Goal: Transaction & Acquisition: Purchase product/service

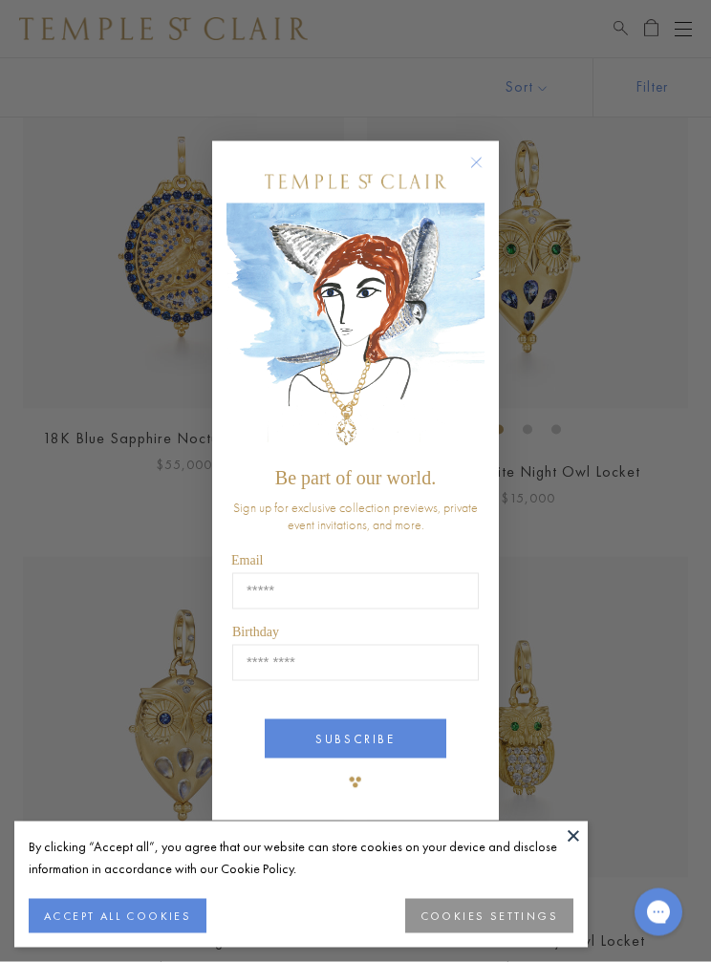
scroll to position [644, 0]
click at [496, 191] on form "Be part of our world. Sign up for exclusive collection previews, private event …" at bounding box center [355, 481] width 287 height 680
click at [487, 174] on circle "Close dialog" at bounding box center [476, 162] width 23 height 23
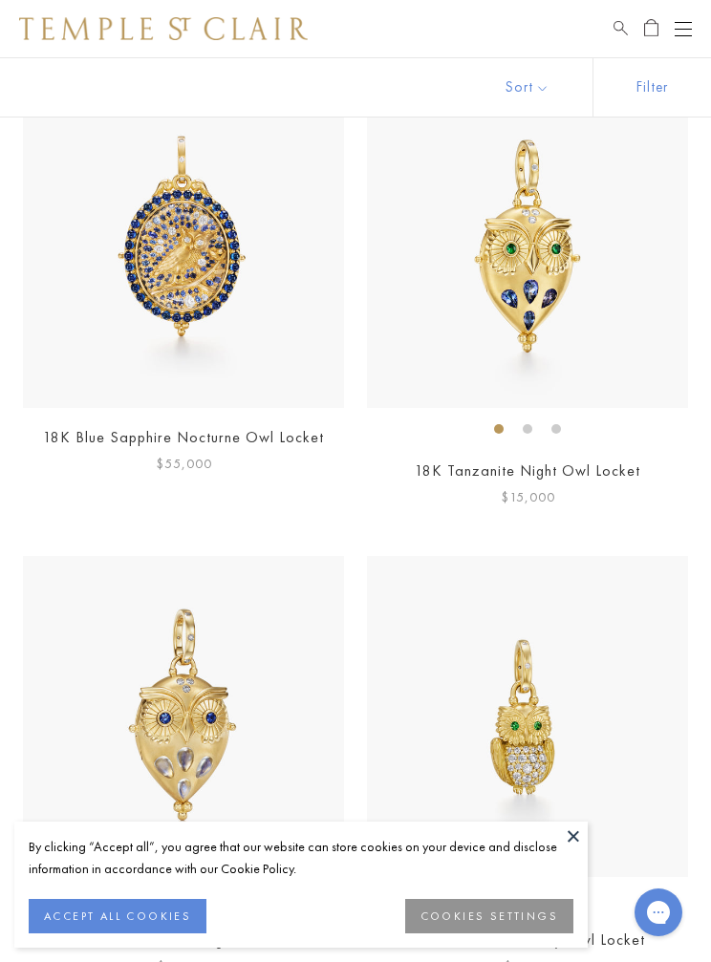
click at [589, 902] on ol at bounding box center [527, 899] width 321 height 24
click at [132, 933] on button "ACCEPT ALL COOKIES" at bounding box center [118, 916] width 178 height 34
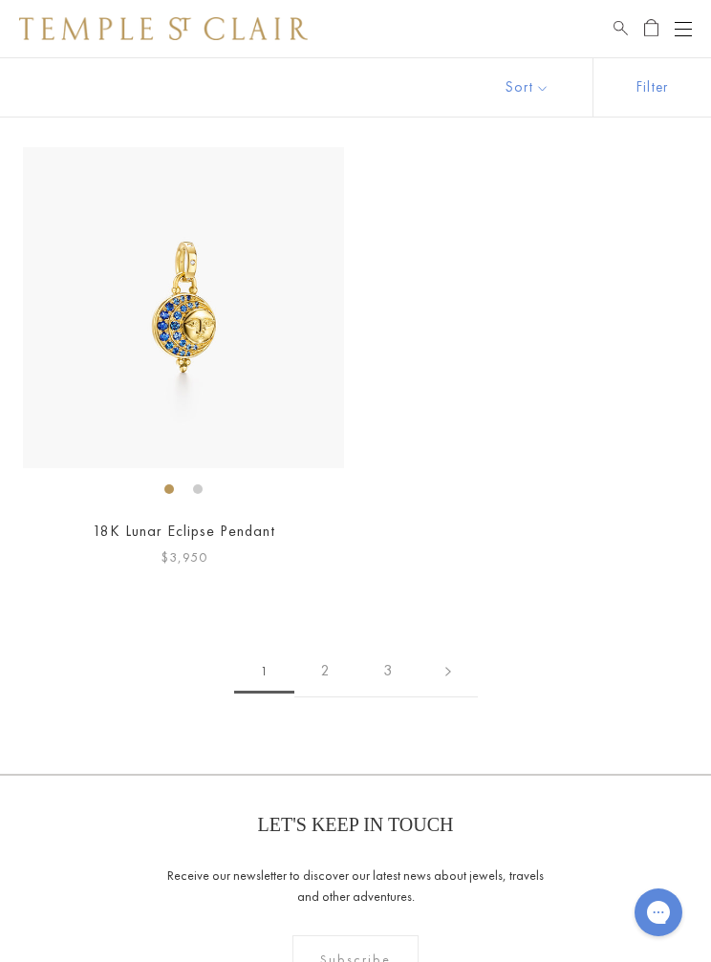
scroll to position [13728, 0]
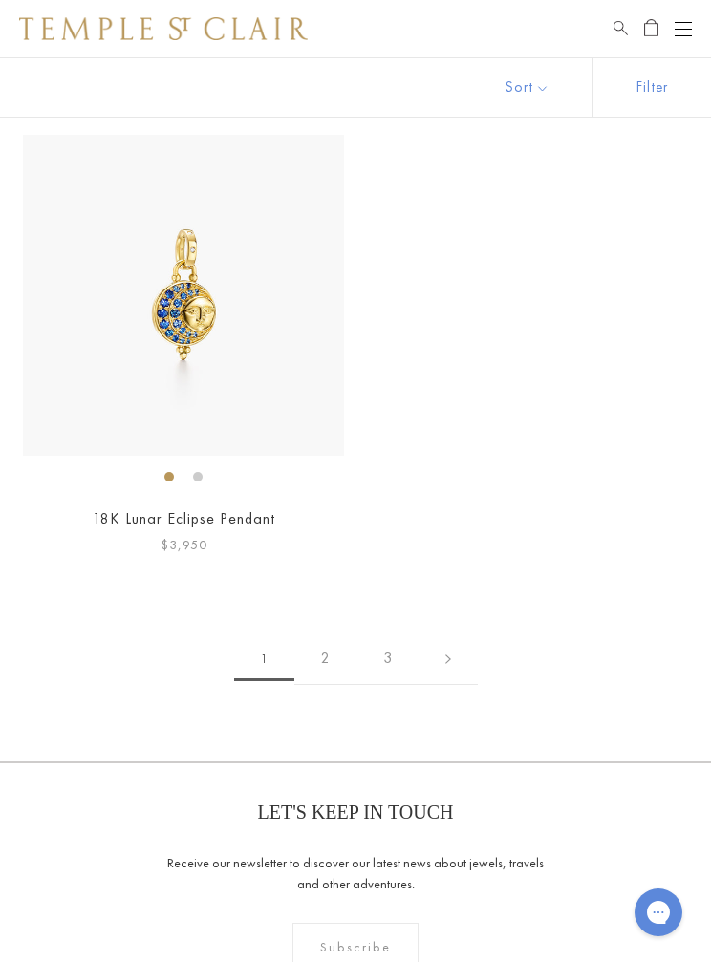
click at [337, 632] on link "2" at bounding box center [325, 658] width 62 height 53
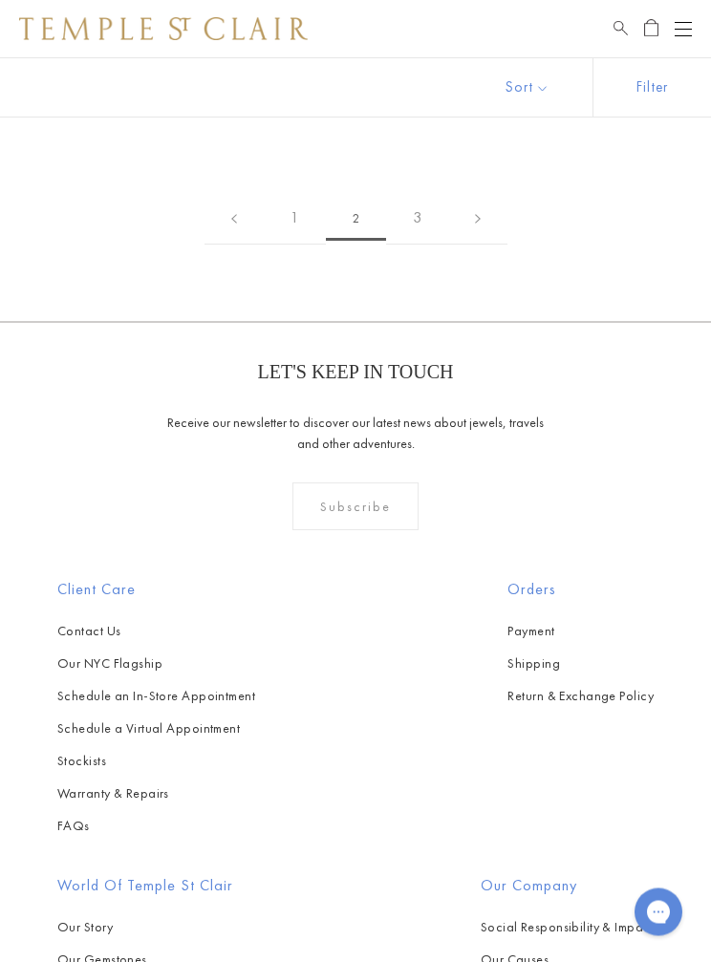
scroll to position [11388, 0]
click at [434, 196] on link "3" at bounding box center [417, 218] width 62 height 53
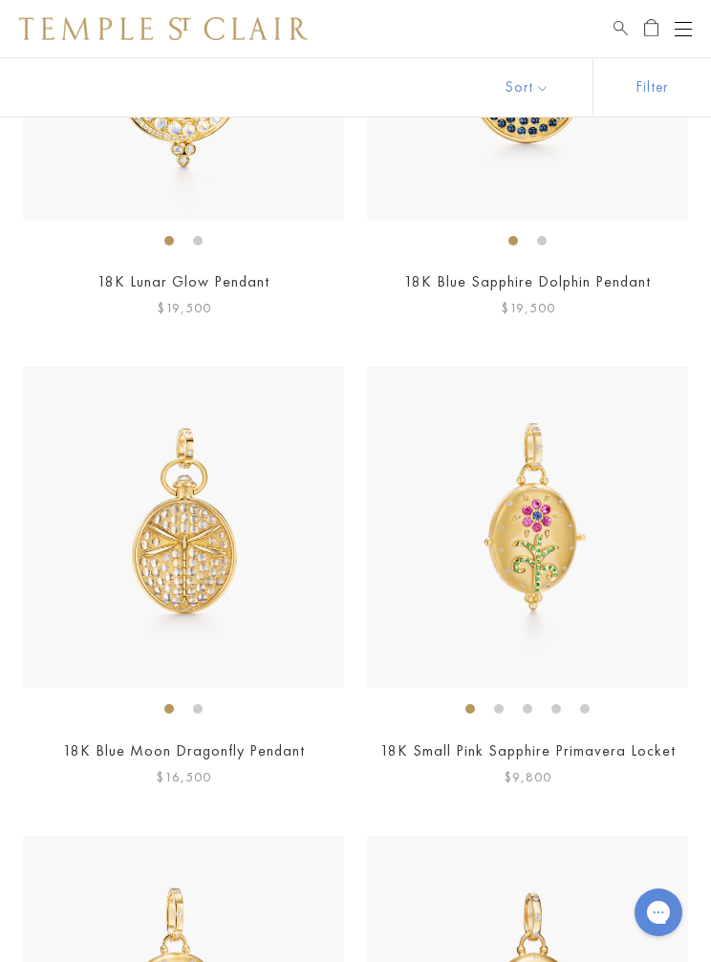
scroll to position [9776, 0]
click at [622, 31] on span "Search" at bounding box center [620, 25] width 14 height 16
click at [118, 107] on input "search" at bounding box center [367, 96] width 560 height 22
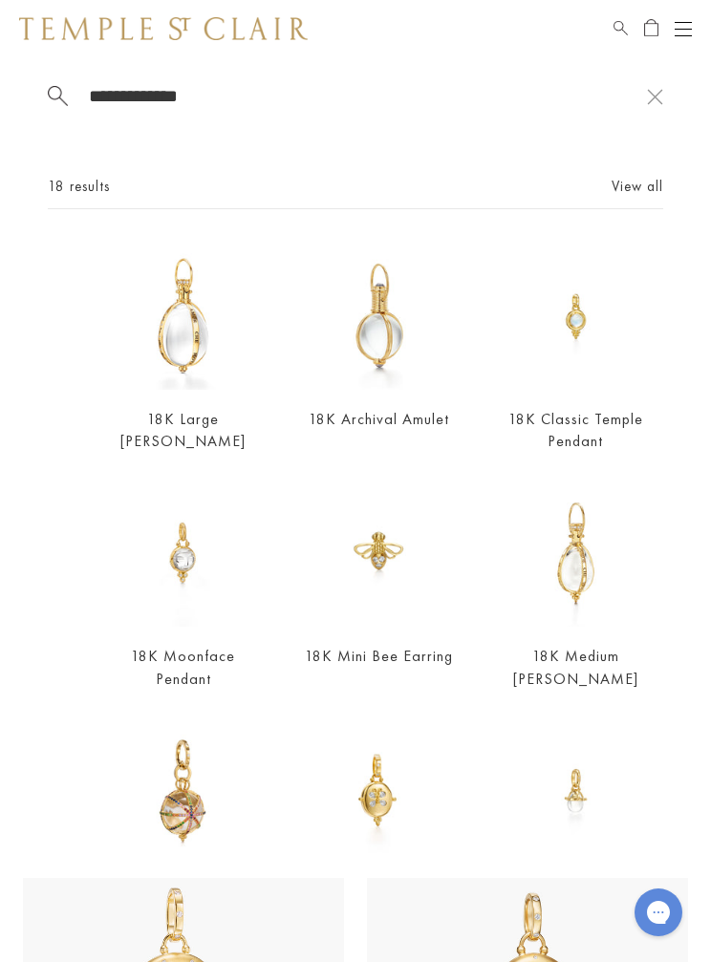
type input "**********"
click at [190, 363] on img at bounding box center [183, 316] width 148 height 148
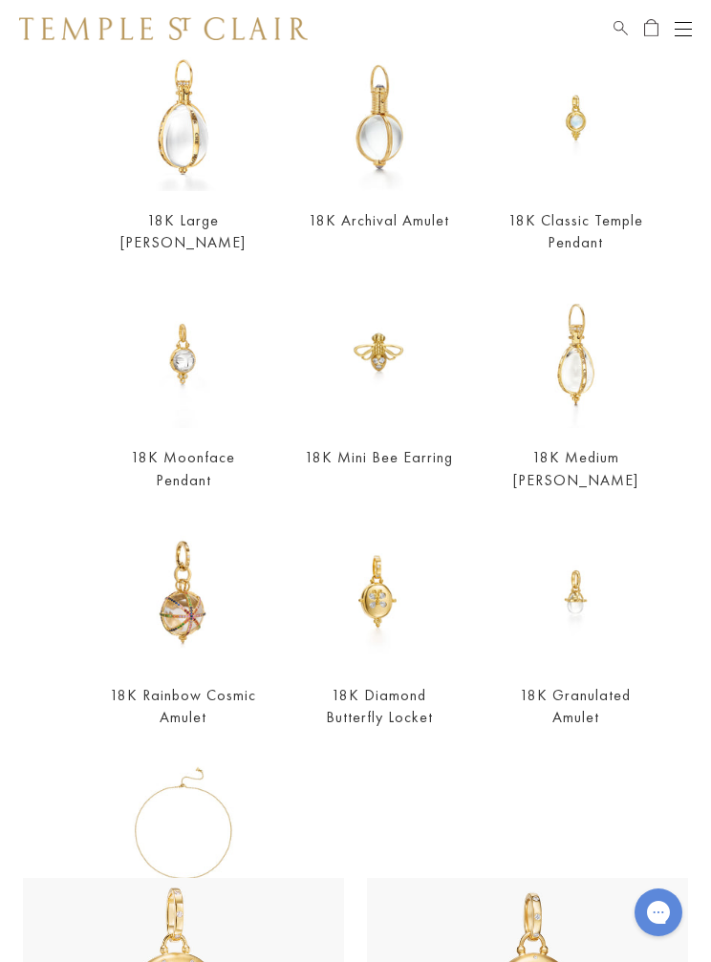
scroll to position [205, 0]
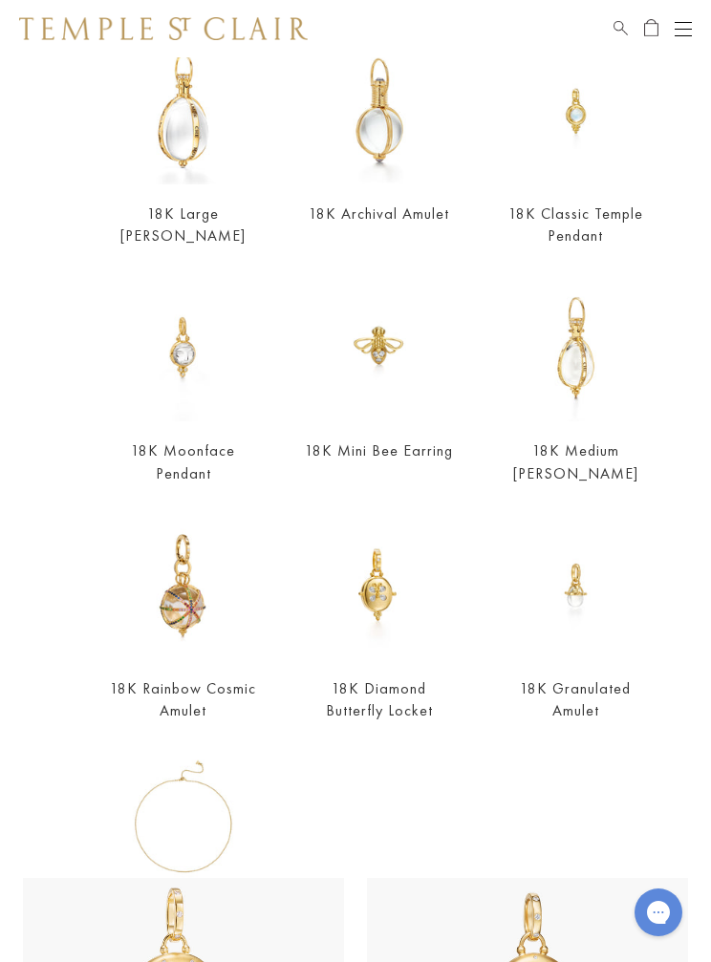
click at [384, 160] on img at bounding box center [379, 110] width 148 height 148
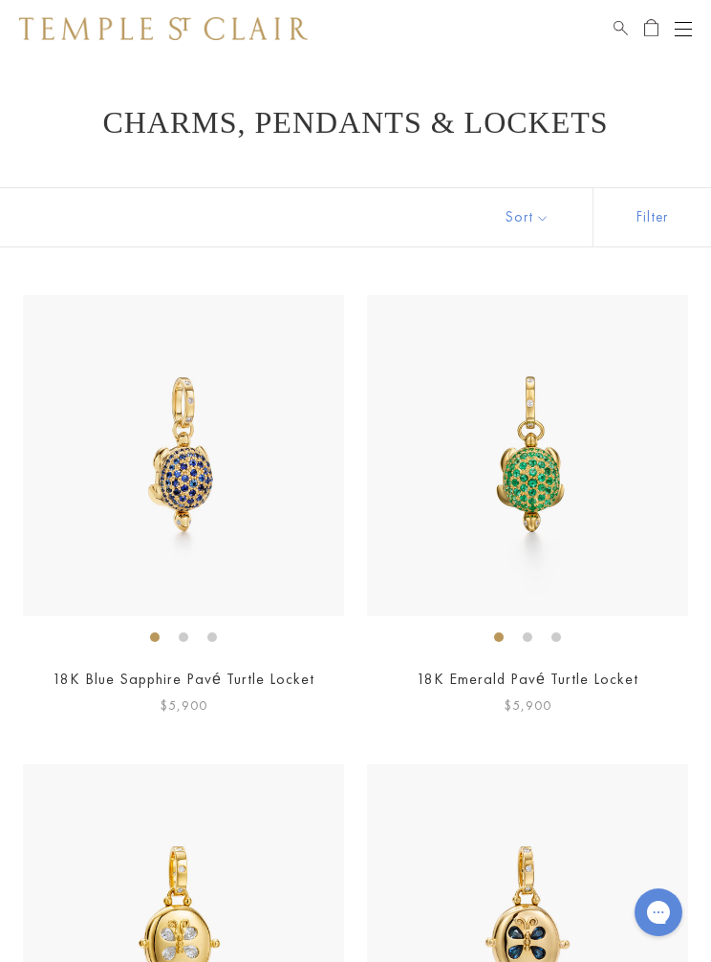
click at [624, 27] on span "Search" at bounding box center [620, 25] width 14 height 16
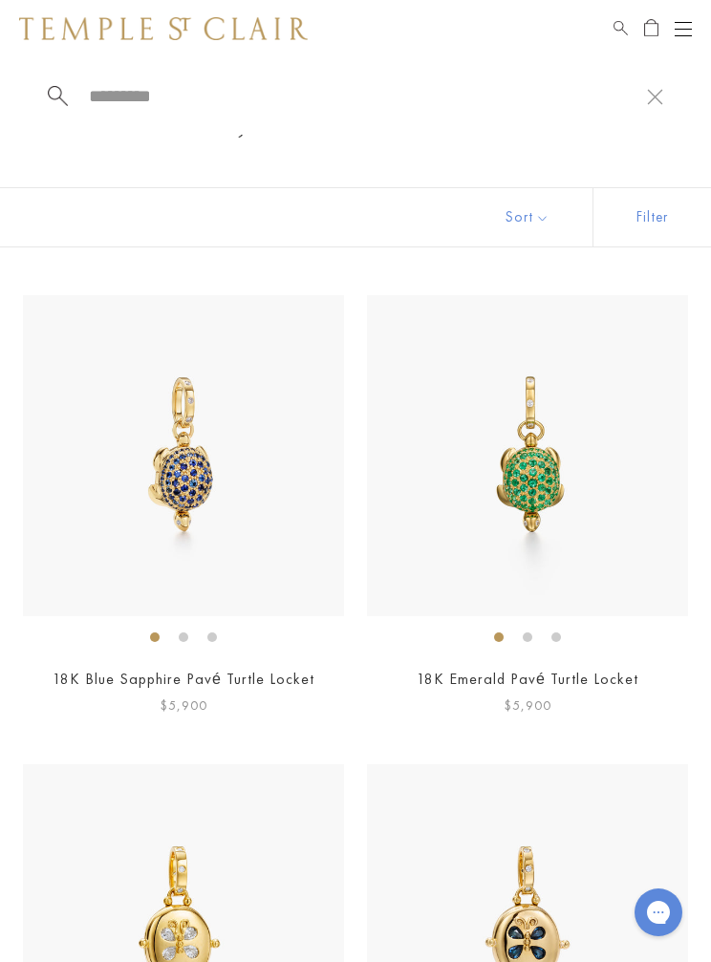
click at [119, 107] on input "search" at bounding box center [367, 96] width 560 height 22
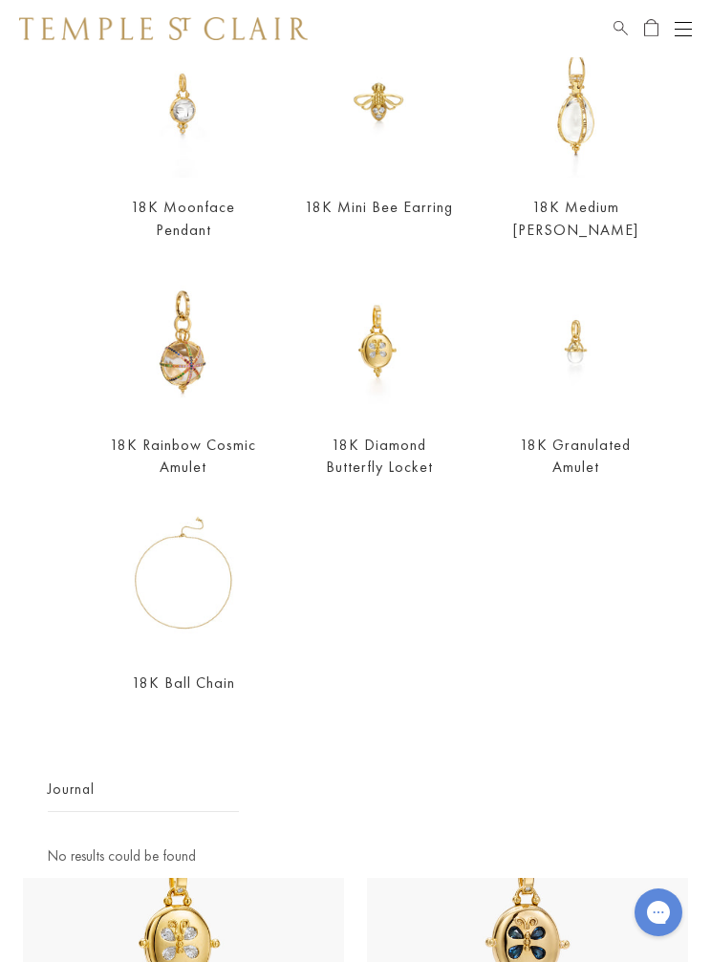
scroll to position [448, 0]
type input "**********"
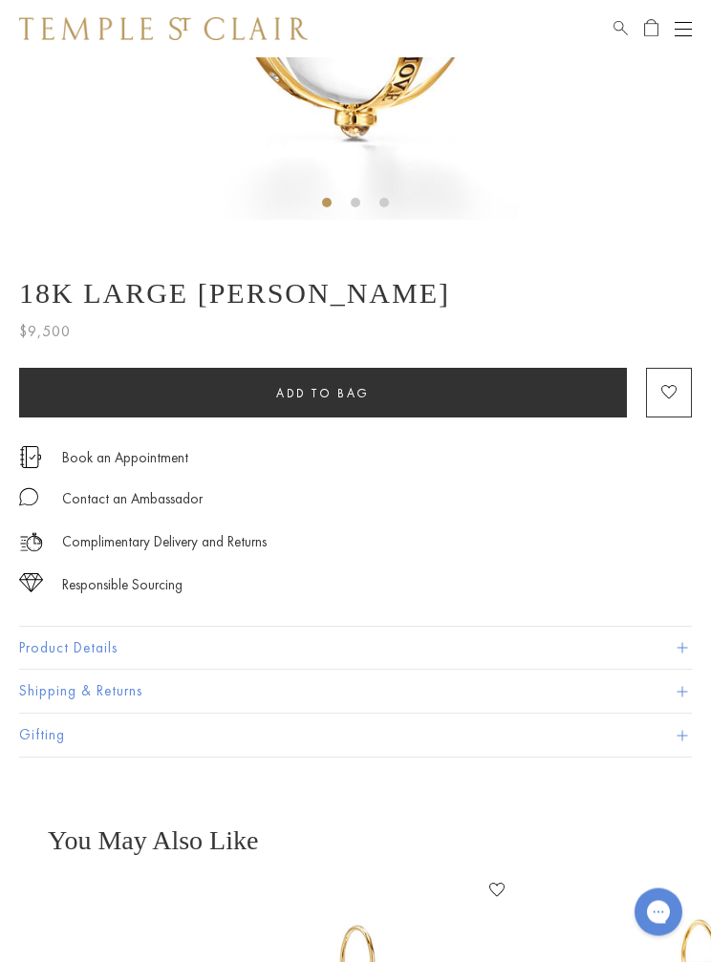
scroll to position [549, 0]
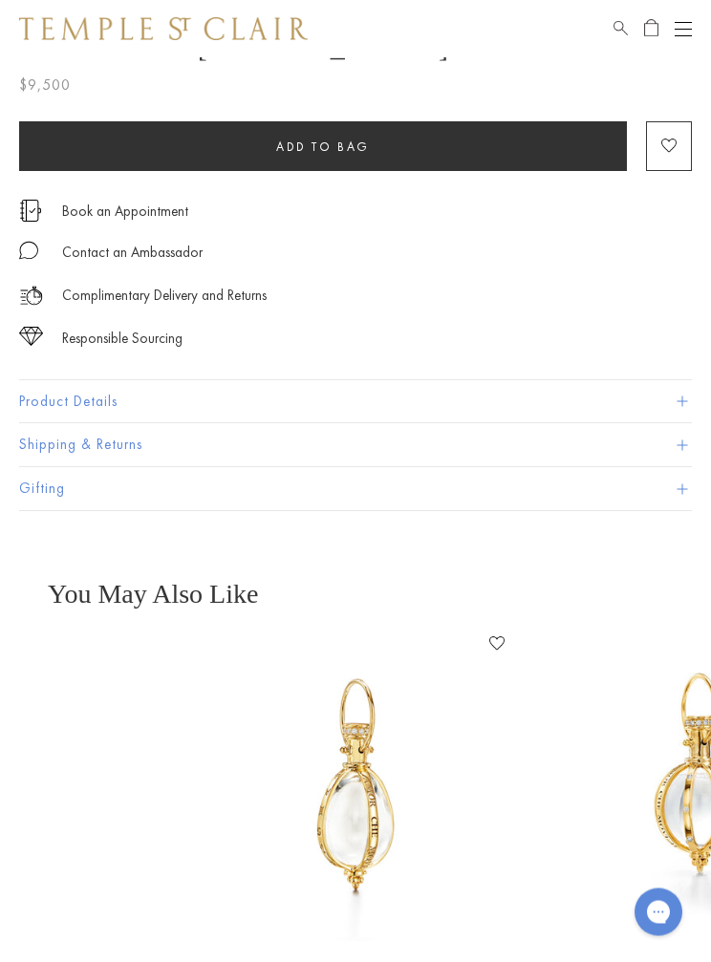
click at [126, 399] on button "Product Details" at bounding box center [355, 402] width 673 height 43
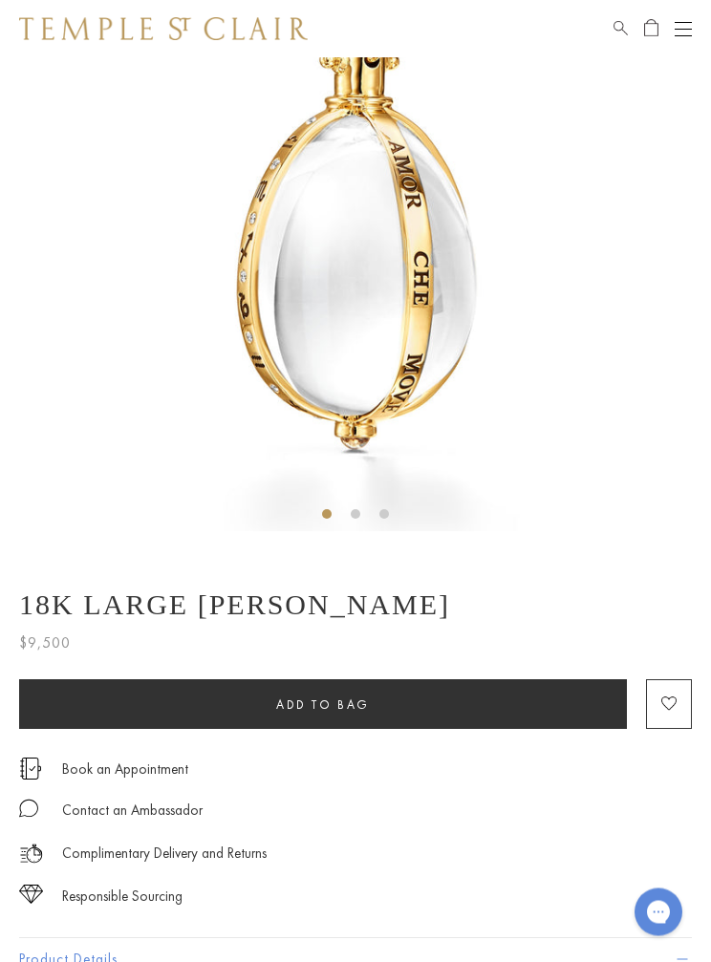
scroll to position [0, 0]
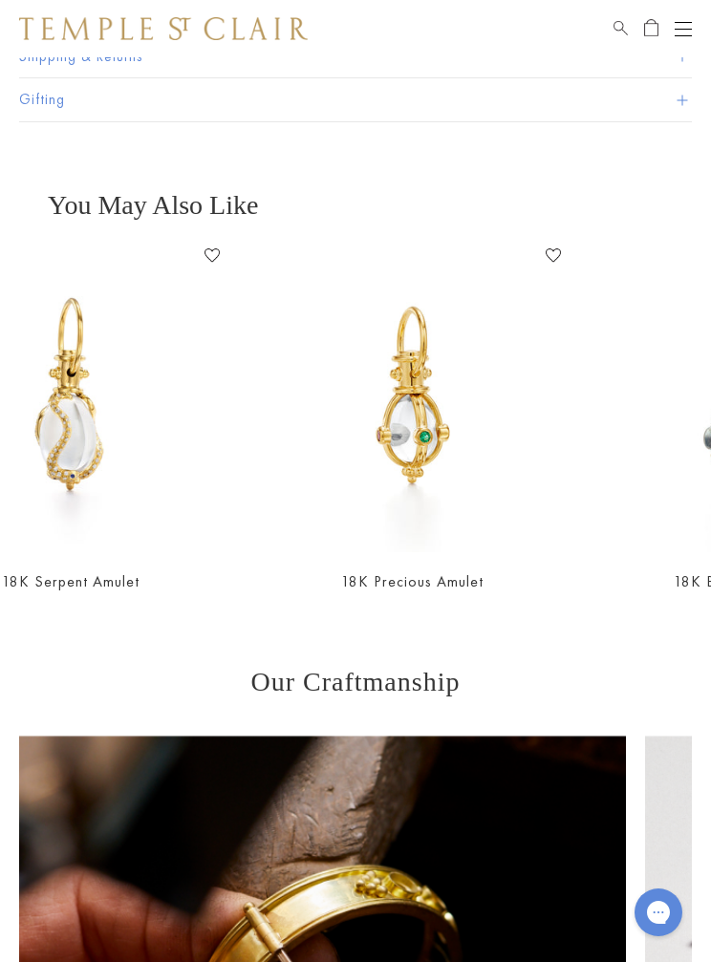
scroll to position [0, 282]
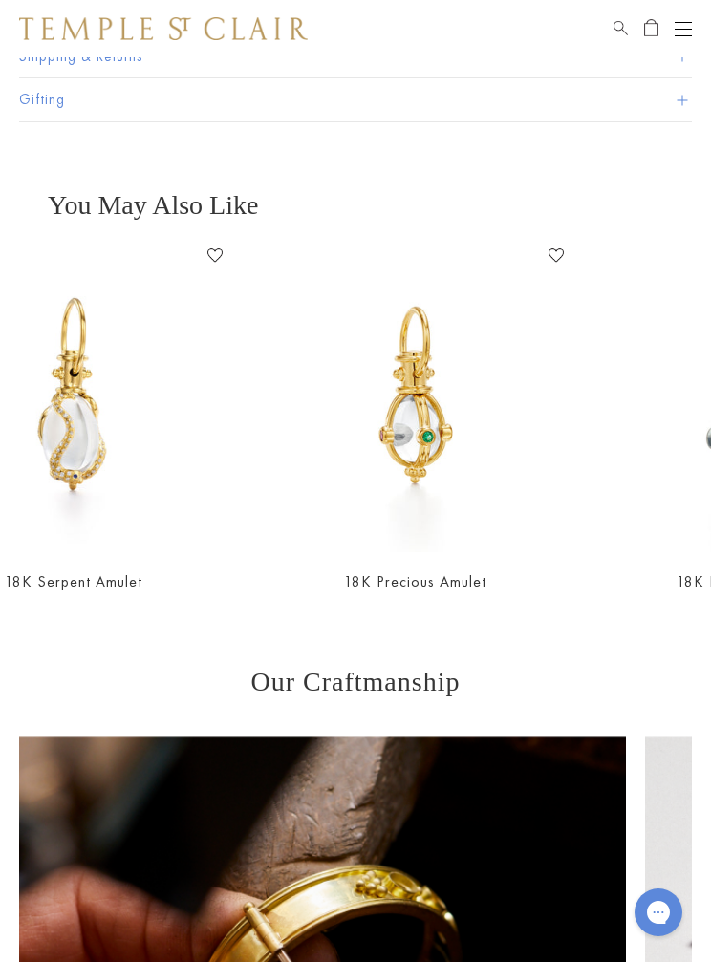
click at [485, 490] on img at bounding box center [415, 396] width 312 height 312
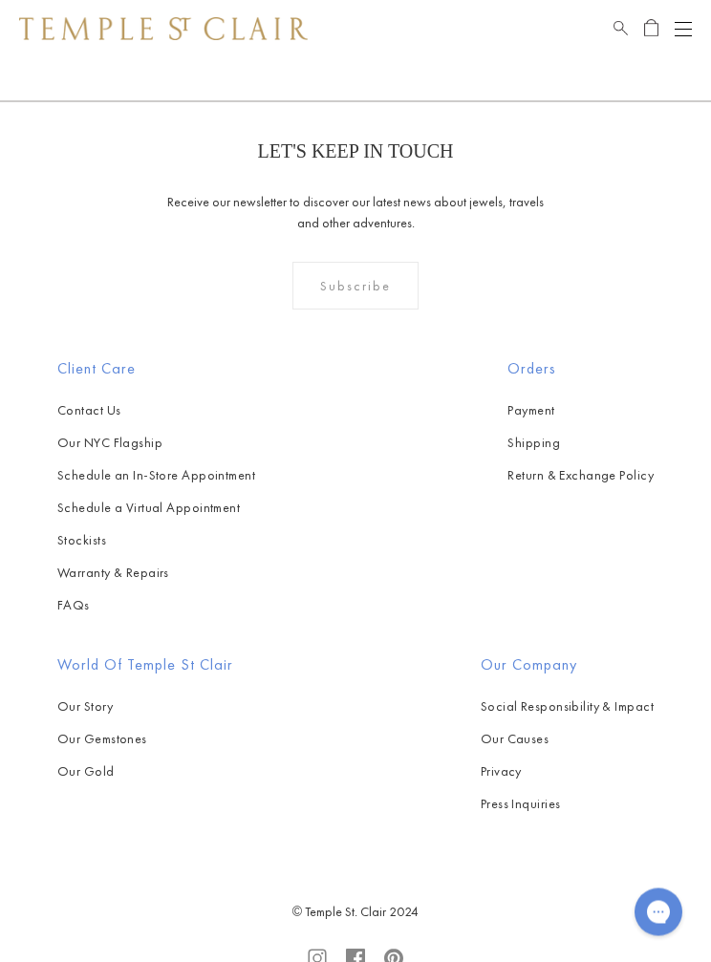
scroll to position [2531, 0]
